Goal: Information Seeking & Learning: Learn about a topic

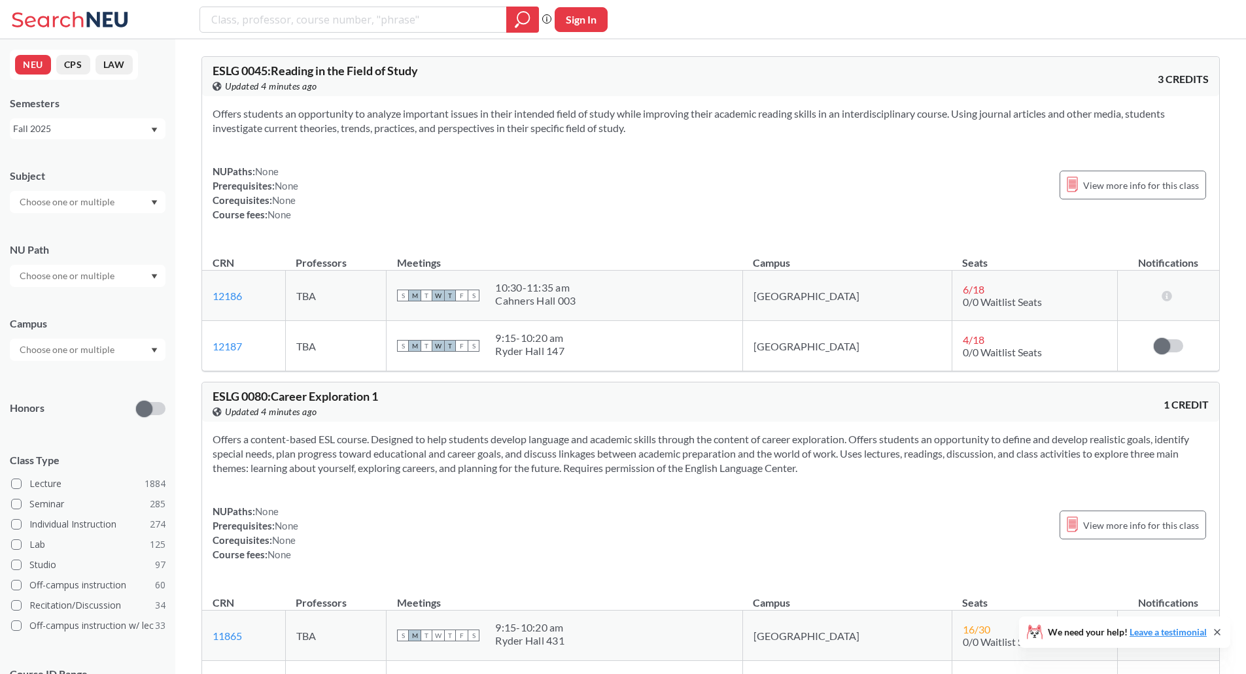
scroll to position [1701, 0]
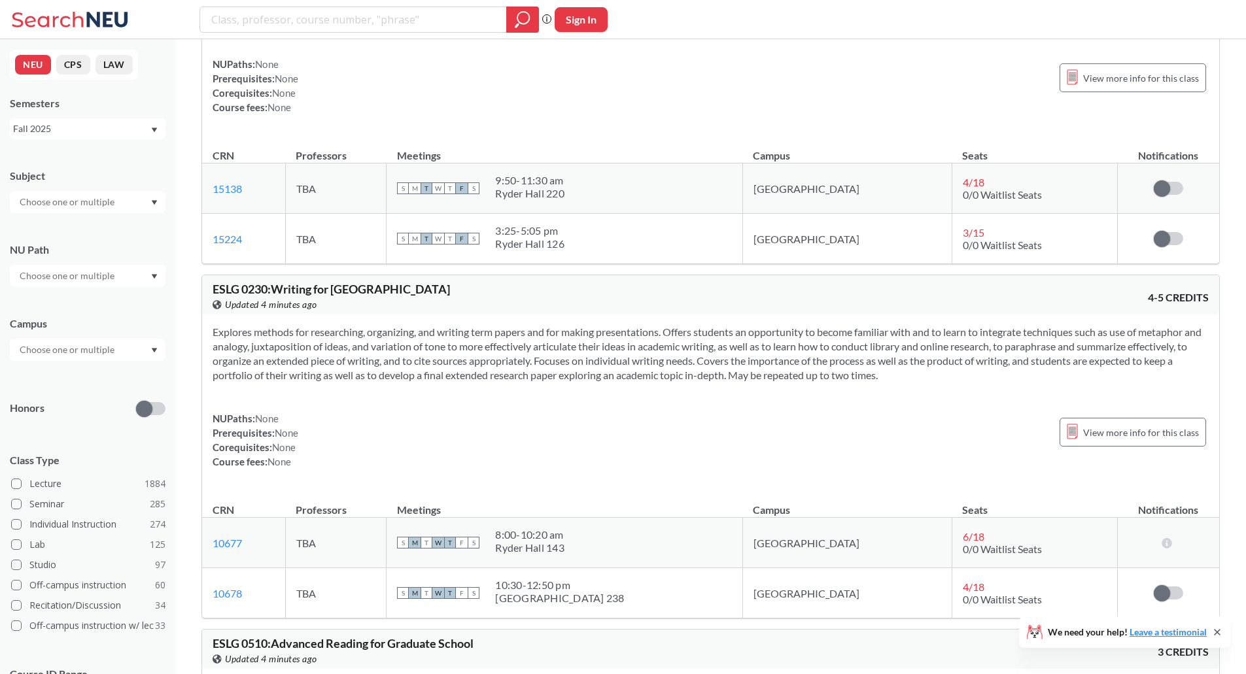
click at [727, 56] on div "Offers an integrated-skills course that uses a content-based curriculum and stu…" at bounding box center [710, 69] width 1017 height 132
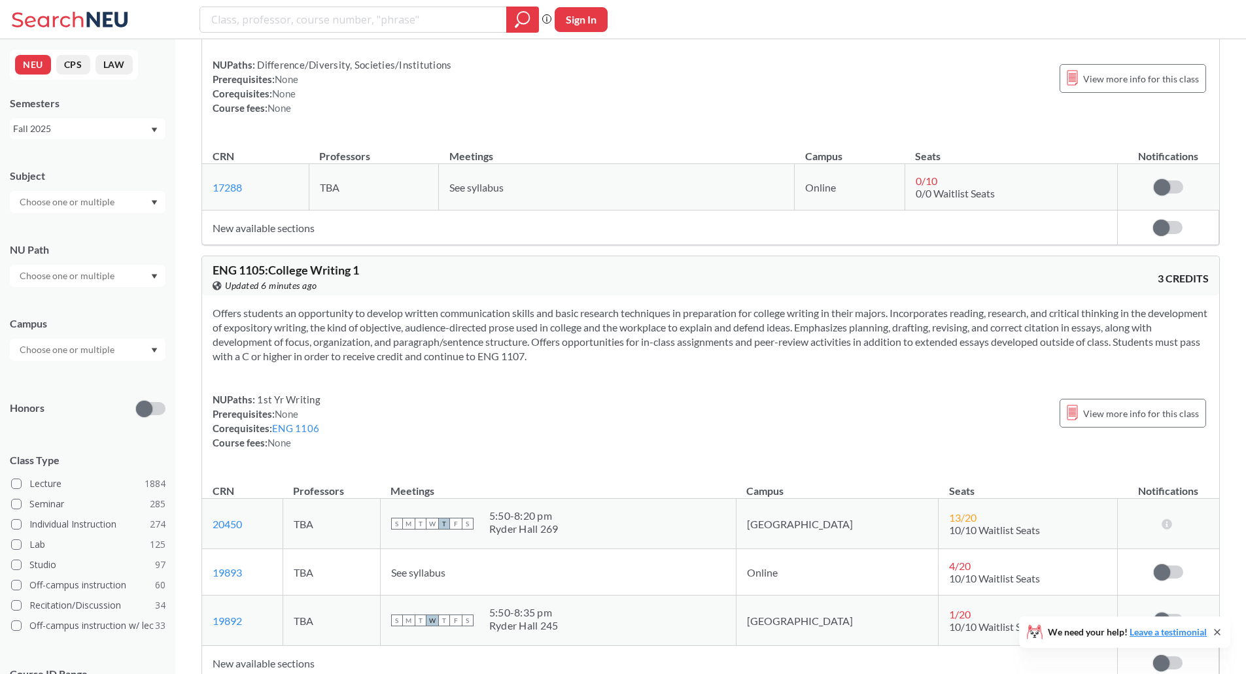
scroll to position [21142, 0]
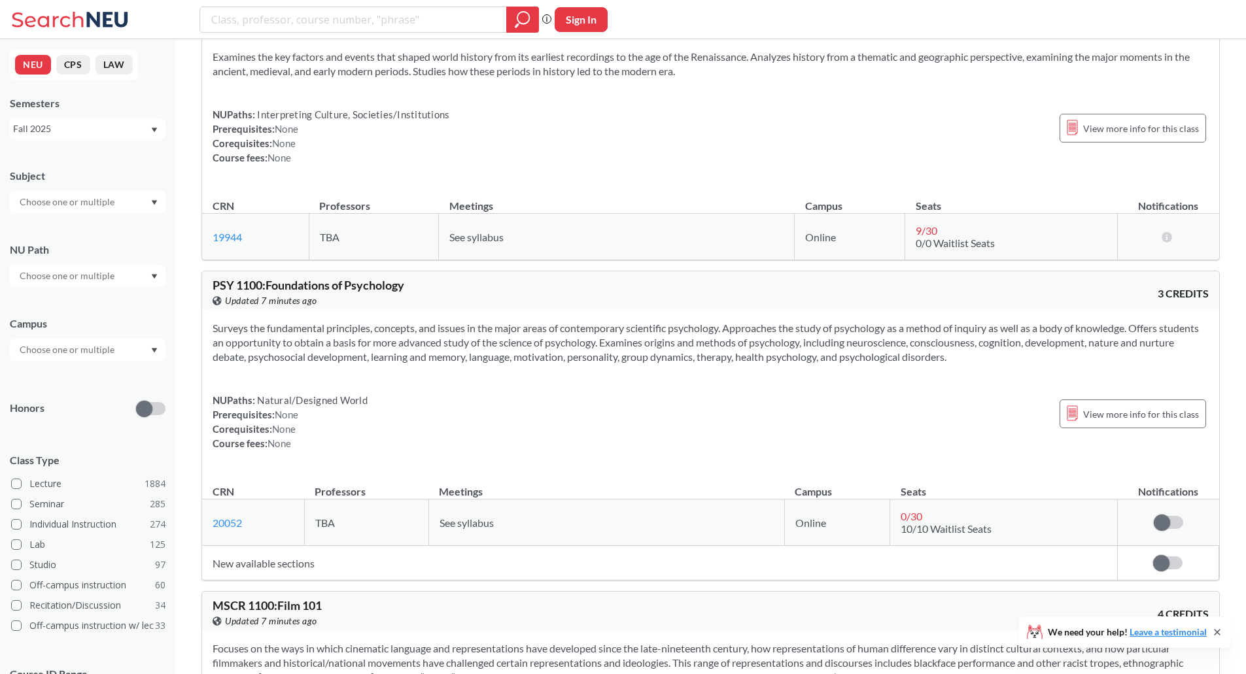
click at [328, 292] on span "PSY 1100 : Foundations of Psychology" at bounding box center [309, 285] width 192 height 14
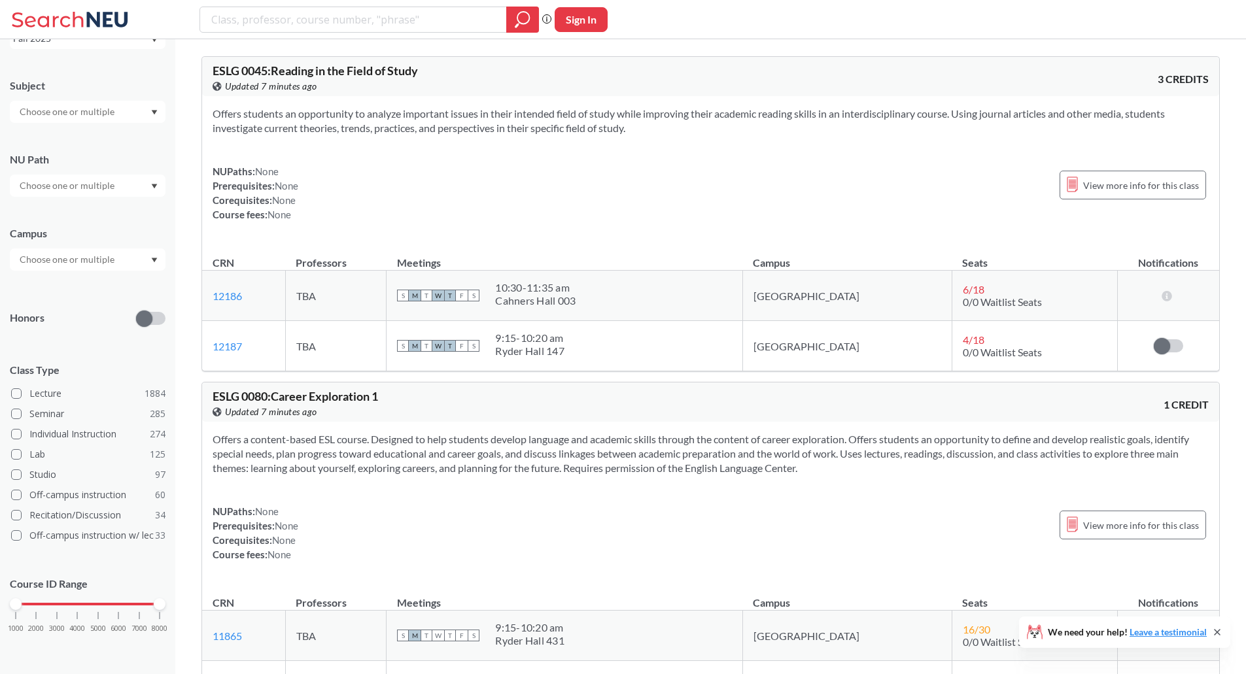
scroll to position [0, 0]
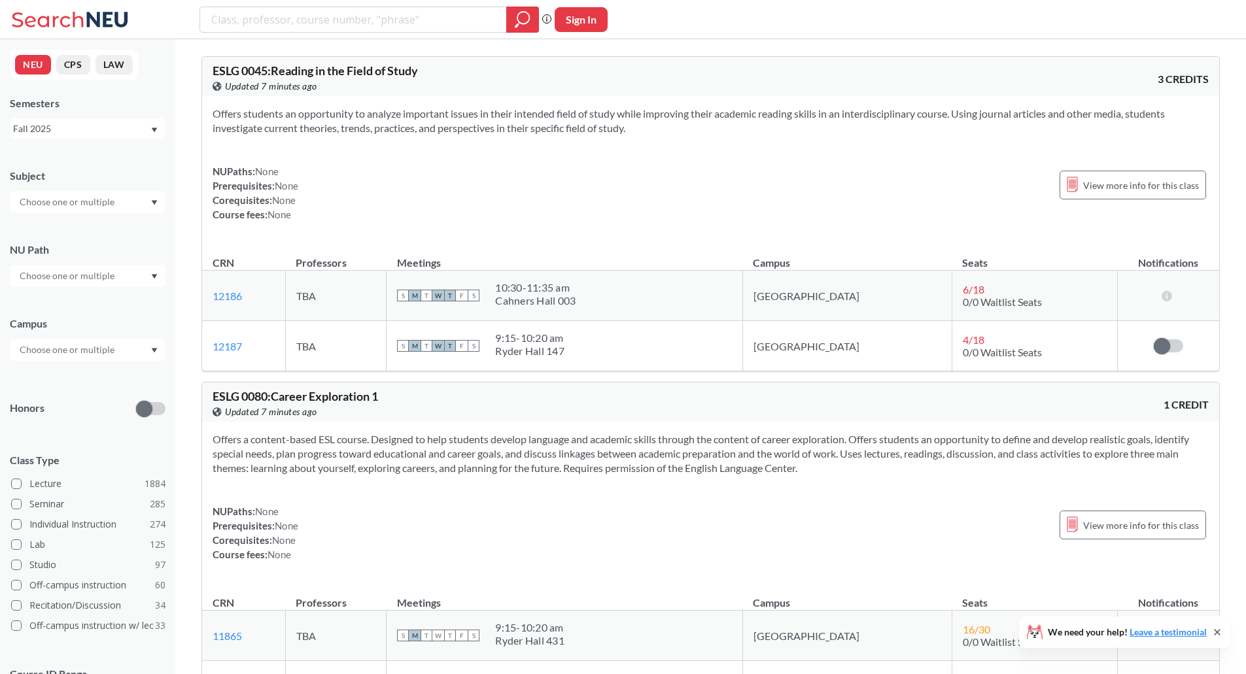
click at [82, 127] on div "Fall 2025" at bounding box center [81, 129] width 137 height 14
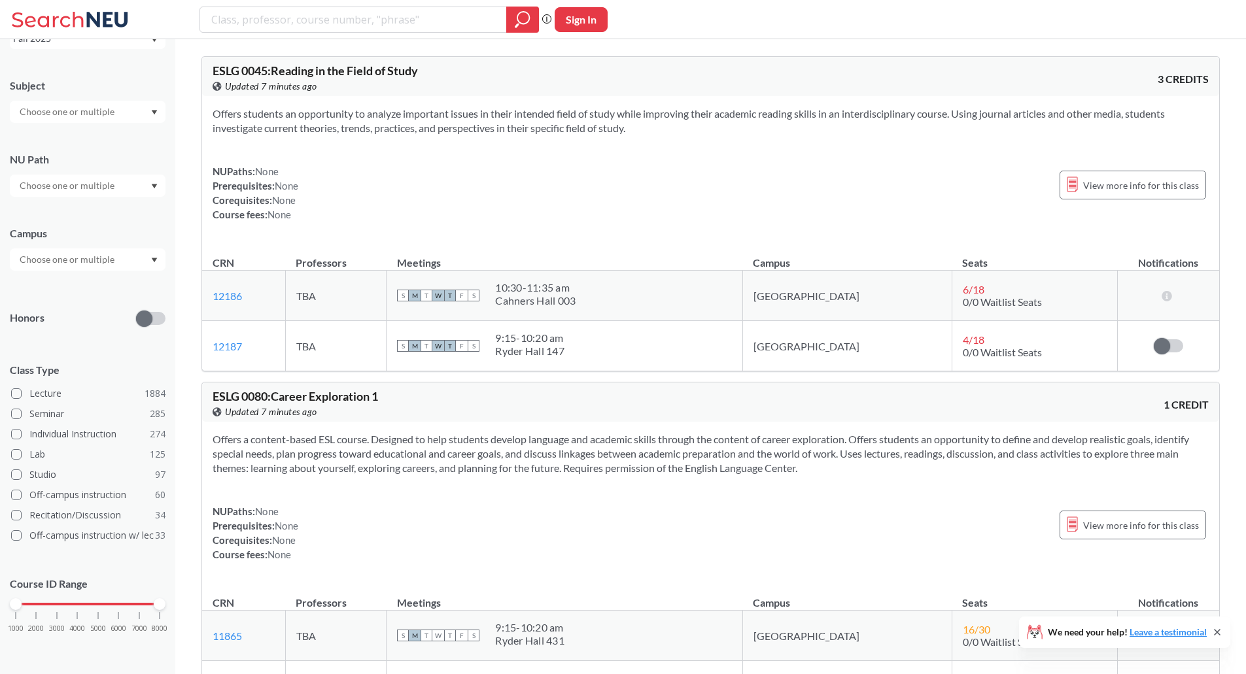
drag, startPoint x: 80, startPoint y: 190, endPoint x: 69, endPoint y: 190, distance: 11.1
click at [69, 190] on input "text" at bounding box center [68, 186] width 110 height 16
click at [85, 208] on span "Analyzing/Using Data" at bounding box center [62, 203] width 90 height 14
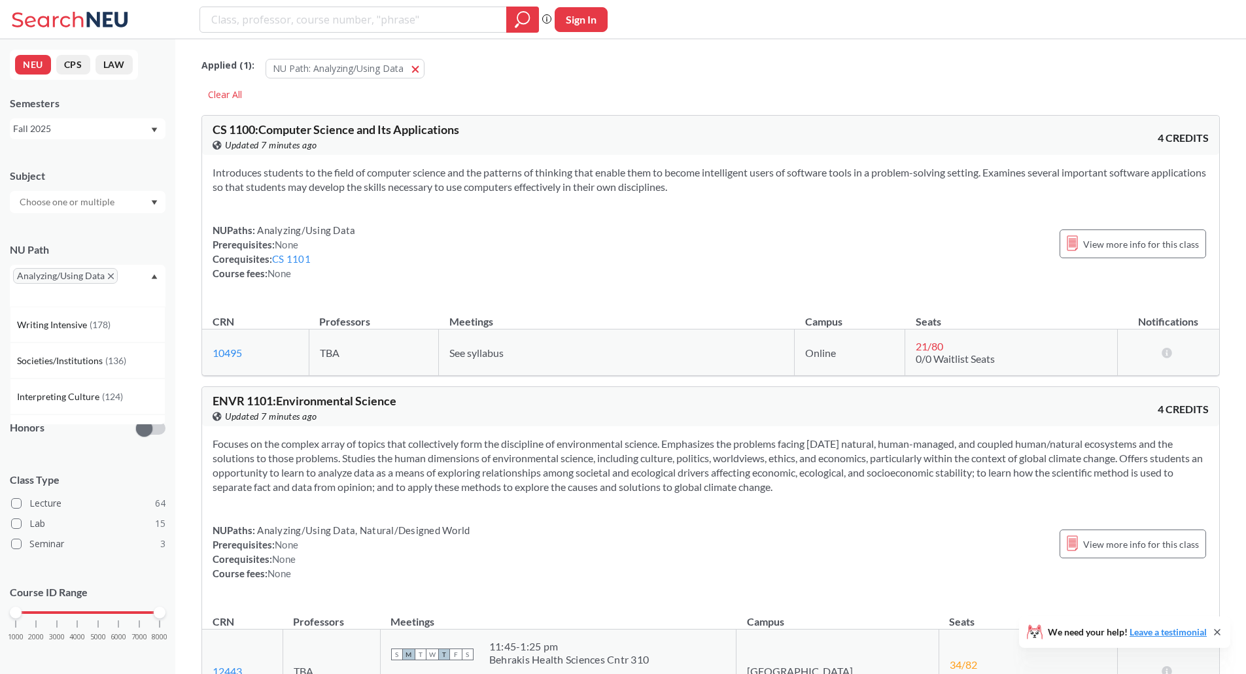
click at [111, 279] on icon "X to remove pill" at bounding box center [111, 276] width 6 height 6
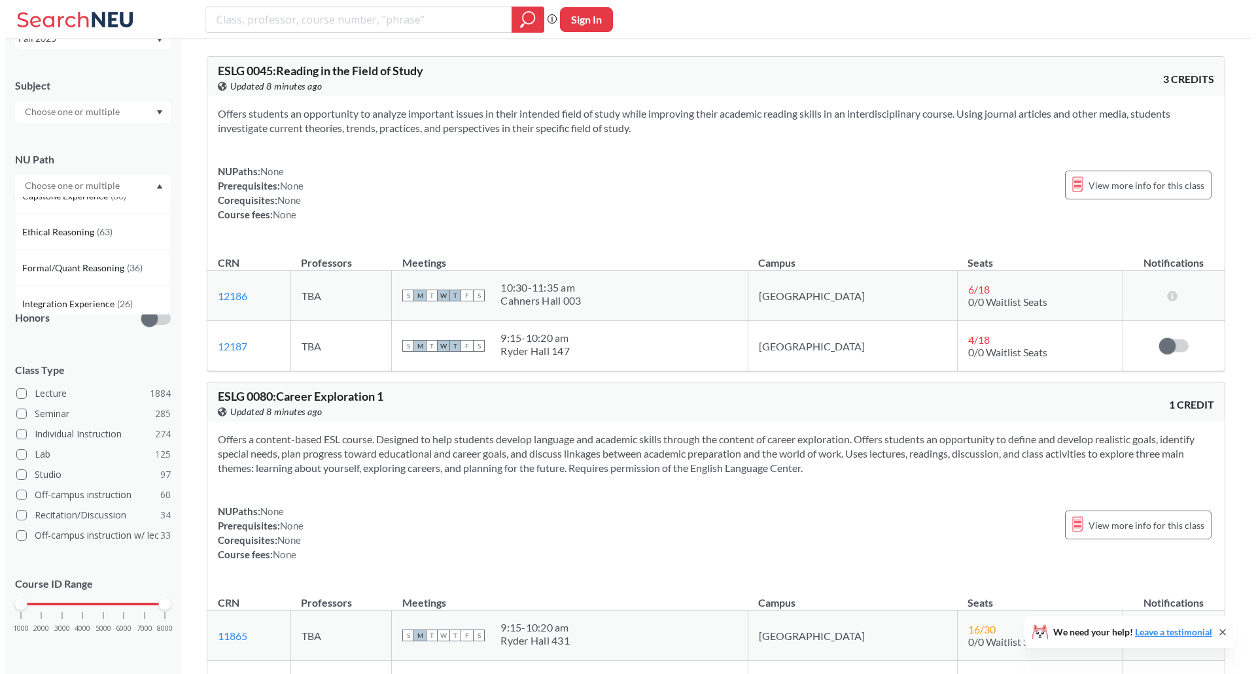
scroll to position [267, 0]
click at [100, 230] on span "( 63 )" at bounding box center [100, 235] width 16 height 11
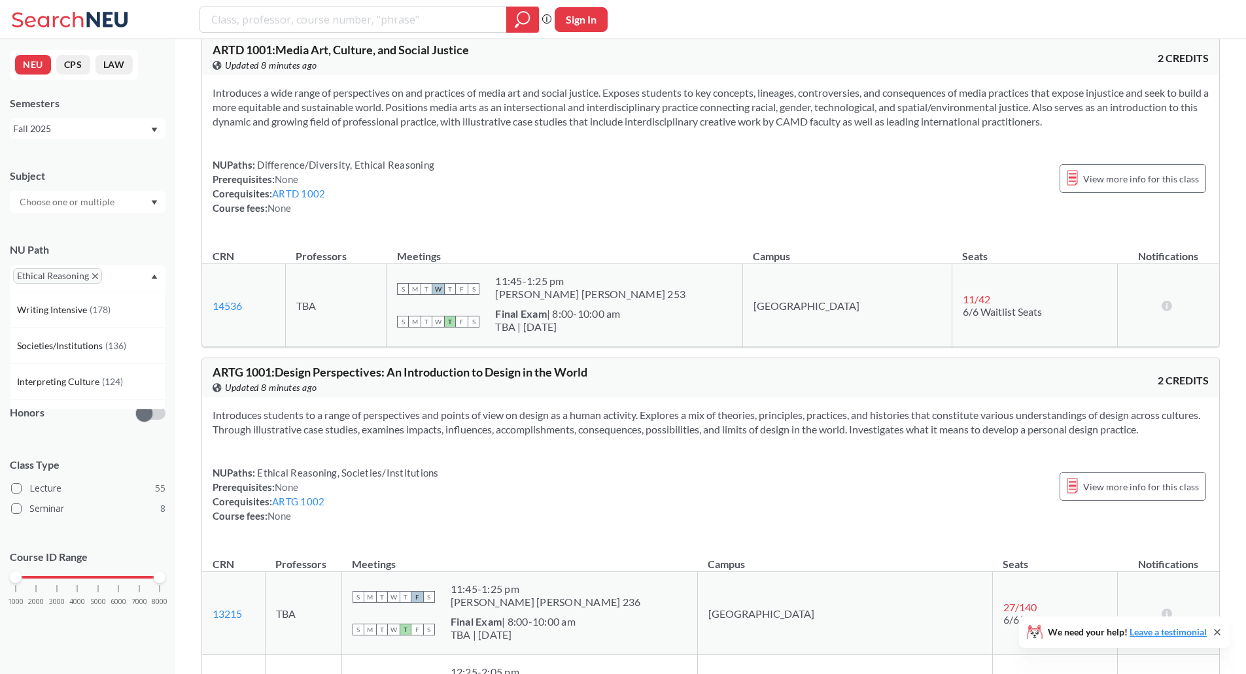
scroll to position [82, 0]
click at [94, 274] on icon "X to remove pill" at bounding box center [95, 276] width 6 height 6
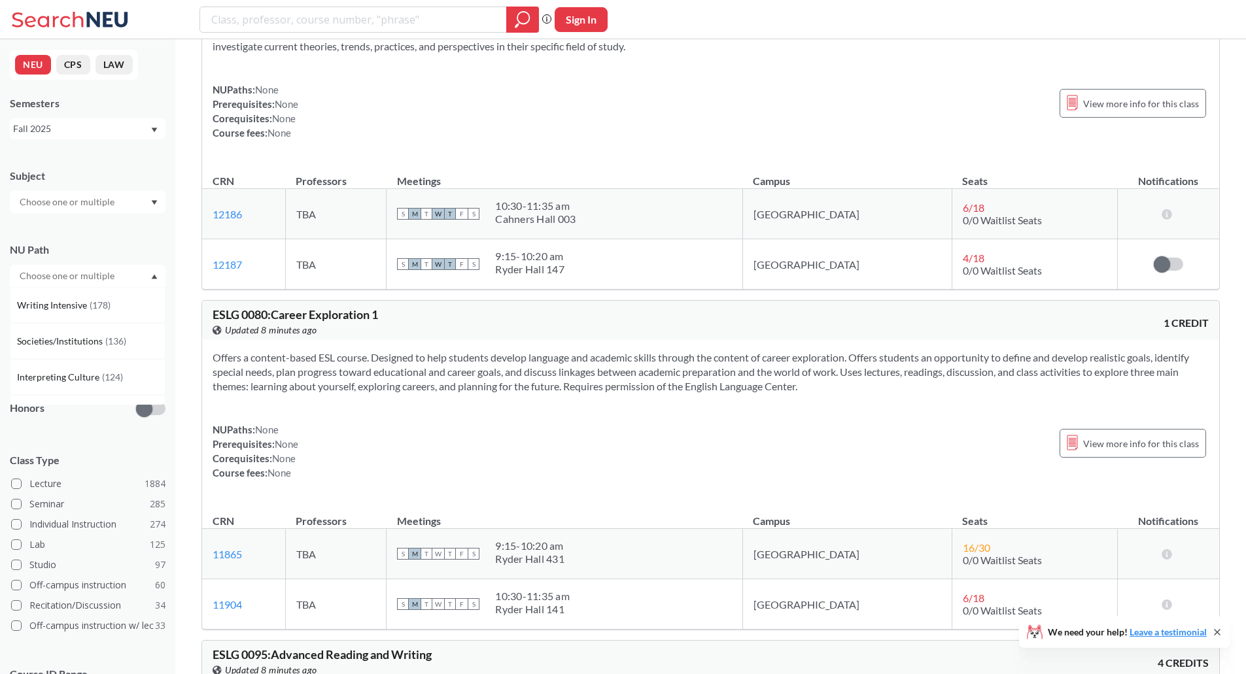
click at [133, 141] on div "NEU CPS LAW Semesters Fall 2025 Subject NU Path Writing Intensive ( 178 ) Socie…" at bounding box center [87, 356] width 175 height 635
